Goal: Task Accomplishment & Management: Manage account settings

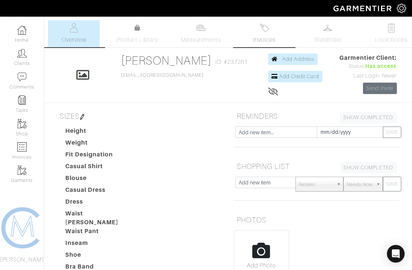
click at [262, 36] on span "Invoices" at bounding box center [264, 39] width 23 height 9
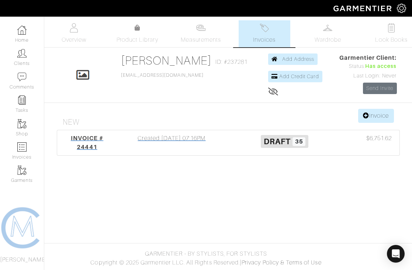
click at [165, 138] on div "Created [DATE] 07:16PM" at bounding box center [171, 143] width 113 height 18
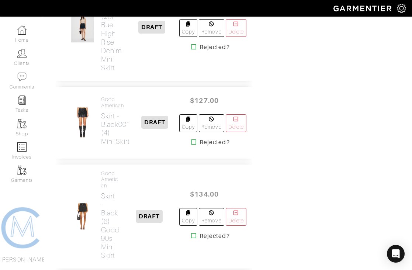
scroll to position [1629, 0]
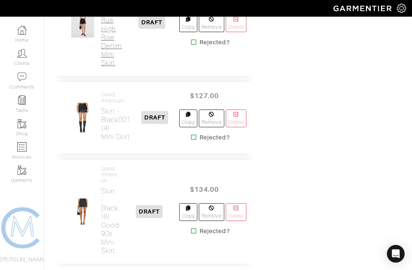
click at [109, 67] on h2 "Skirt - Ondine (28) Rue High Rise Denim Mini Skirt" at bounding box center [112, 28] width 23 height 76
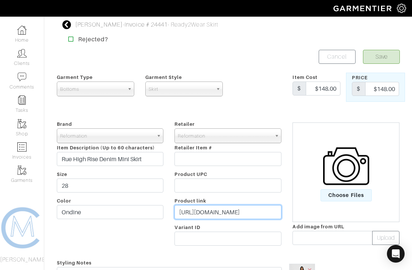
scroll to position [0, 236]
drag, startPoint x: 178, startPoint y: 211, endPoint x: 299, endPoint y: 216, distance: 121.9
click at [299, 216] on div "Brand - 032c 1017 ALYX 9SM 111SKIN 11 by [PERSON_NAME] 11 [PERSON_NAME] 12 Stor…" at bounding box center [228, 185] width 354 height 130
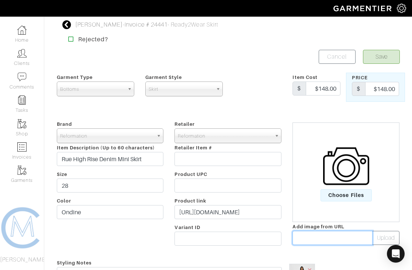
click at [323, 235] on input "text" at bounding box center [333, 238] width 80 height 14
paste input "[URL][DOMAIN_NAME]"
type input "[URL][DOMAIN_NAME]"
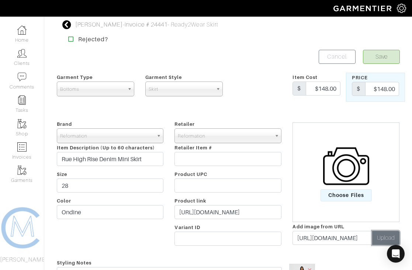
click at [395, 238] on button "Upload" at bounding box center [386, 238] width 27 height 14
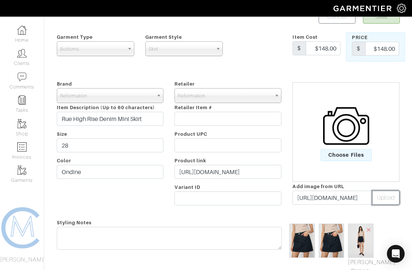
scroll to position [49, 0]
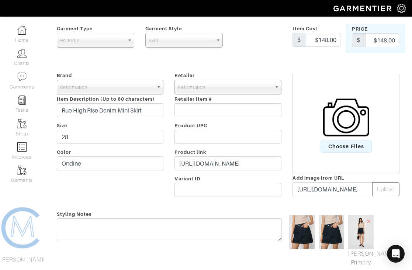
click at [331, 248] on img at bounding box center [332, 232] width 26 height 34
click at [329, 241] on img at bounding box center [332, 232] width 26 height 34
click at [329, 227] on img at bounding box center [332, 232] width 26 height 34
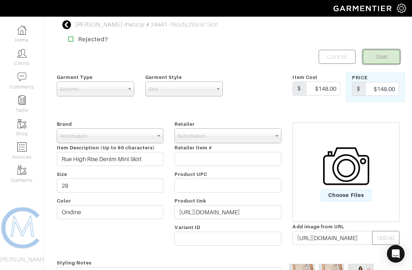
click at [386, 55] on button "Save" at bounding box center [381, 57] width 37 height 14
